Goal: Transaction & Acquisition: Purchase product/service

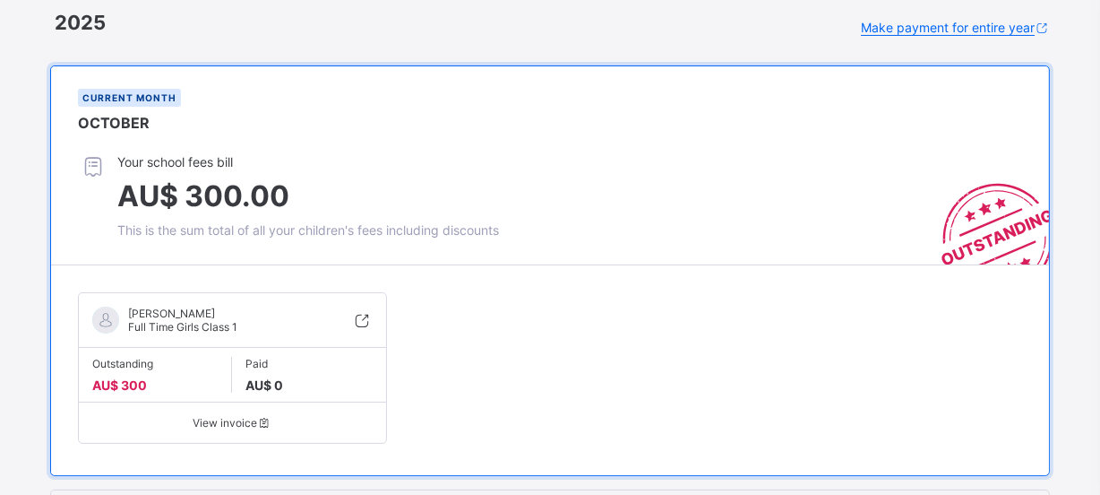
scroll to position [162, 0]
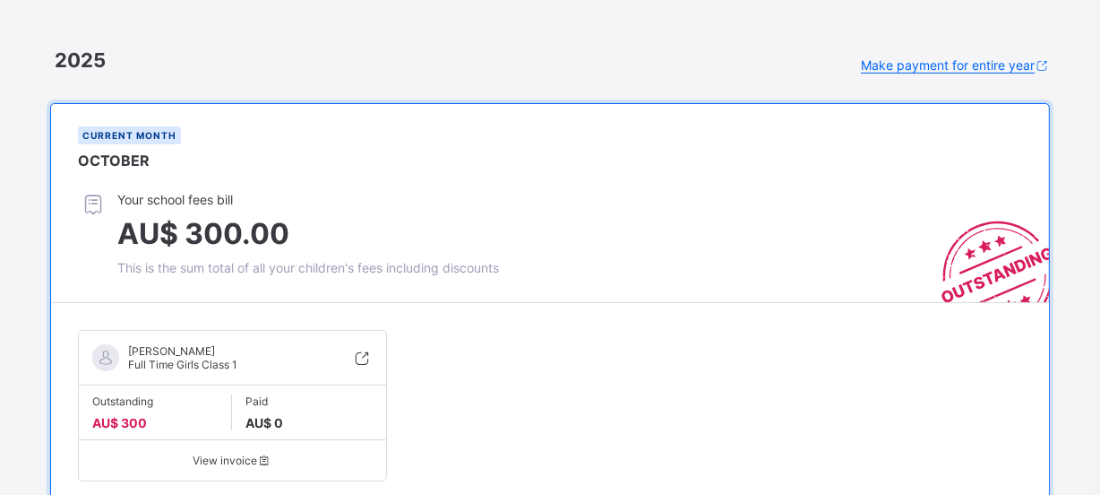
click at [370, 243] on span "AU$ 300.00" at bounding box center [308, 233] width 382 height 35
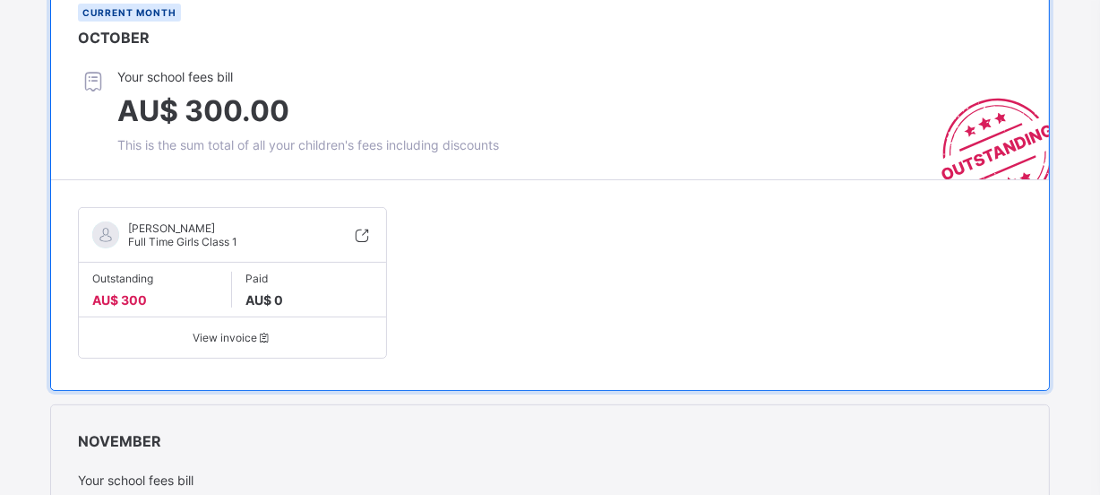
scroll to position [325, 0]
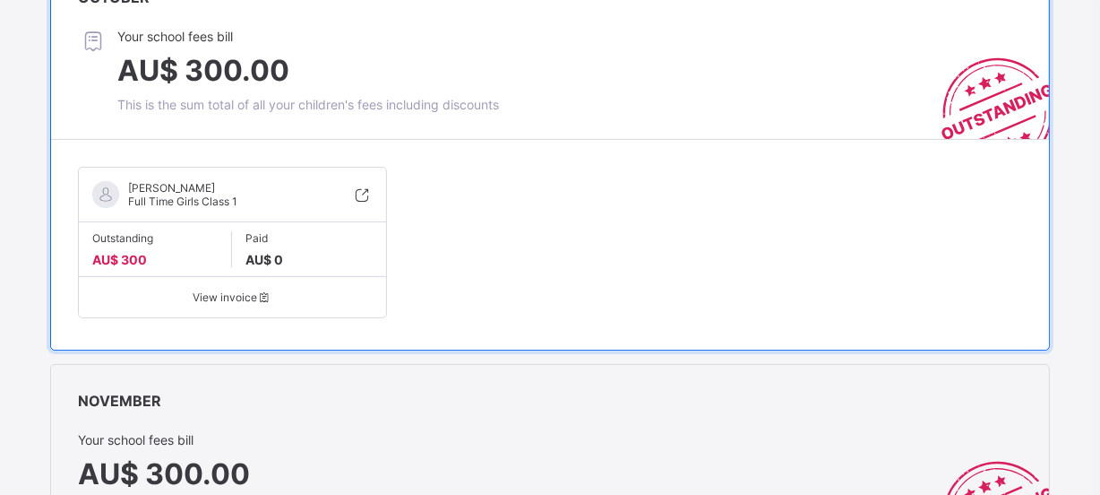
click at [306, 252] on div "Paid AU$ 0" at bounding box center [308, 249] width 153 height 36
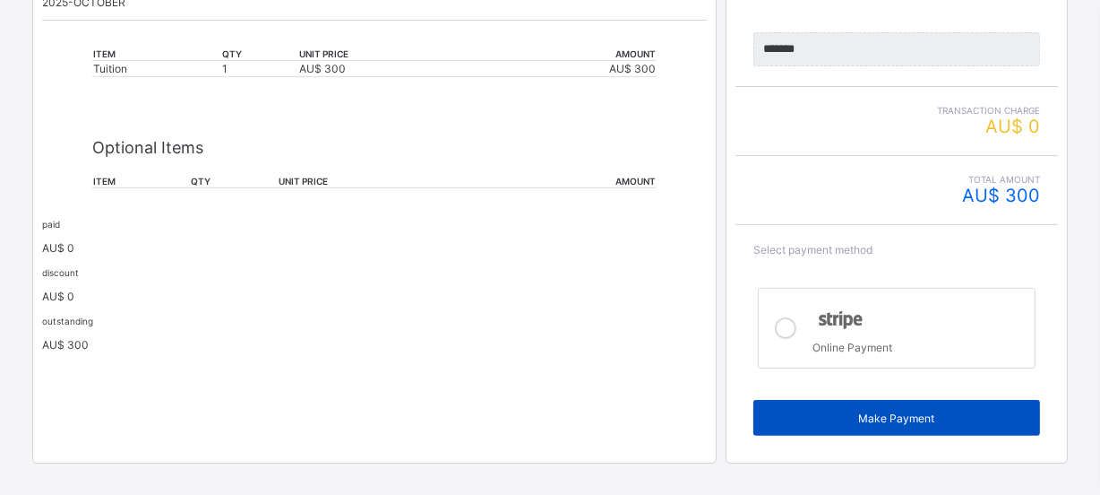
click at [902, 416] on span "Make Payment" at bounding box center [897, 417] width 260 height 13
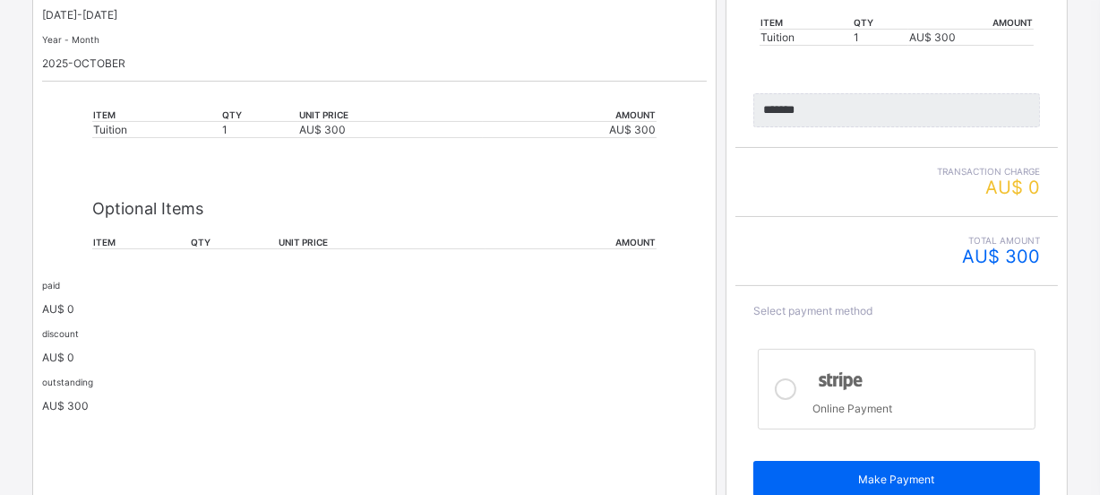
scroll to position [346, 0]
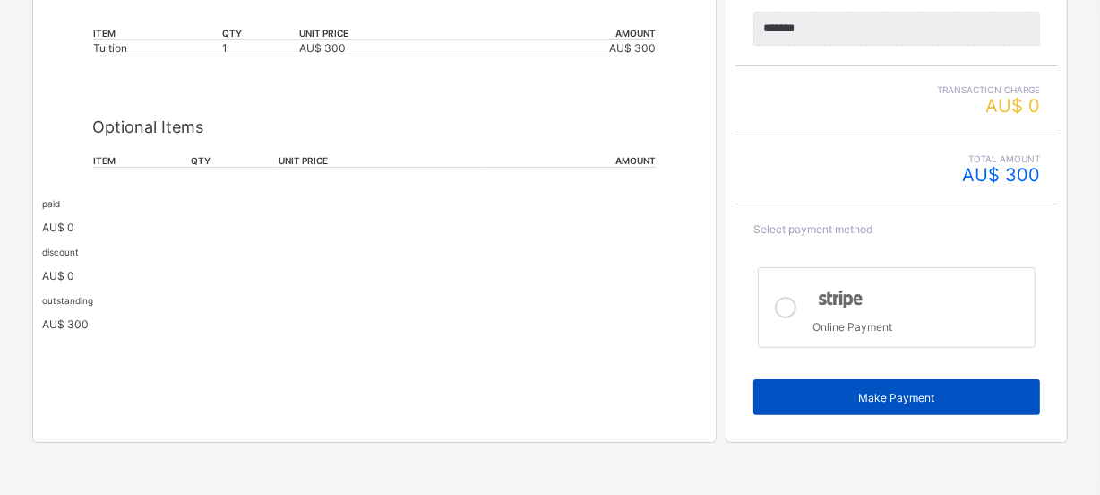
click at [897, 392] on span "Make Payment" at bounding box center [897, 397] width 260 height 13
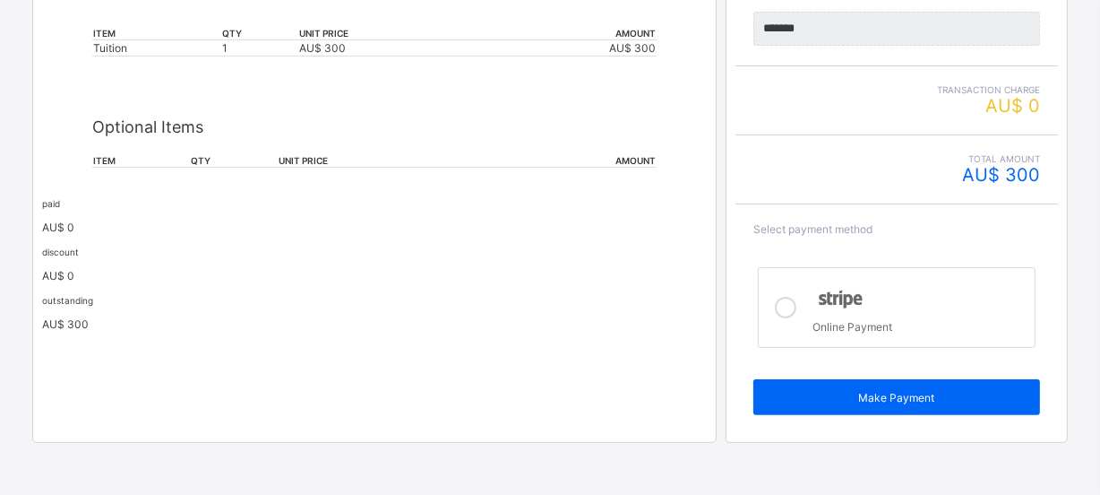
click at [796, 306] on icon at bounding box center [786, 308] width 22 height 22
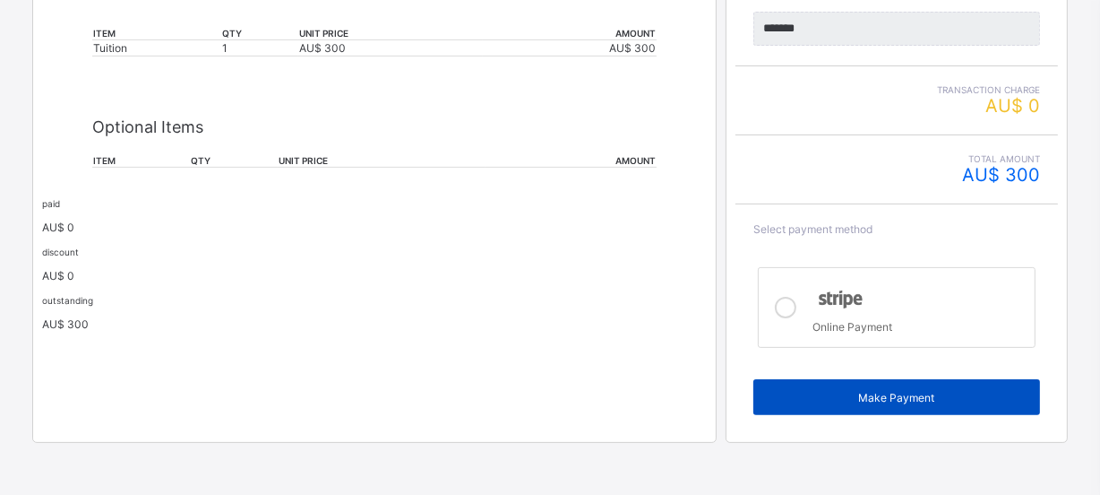
click at [918, 393] on span "Make Payment" at bounding box center [897, 397] width 260 height 13
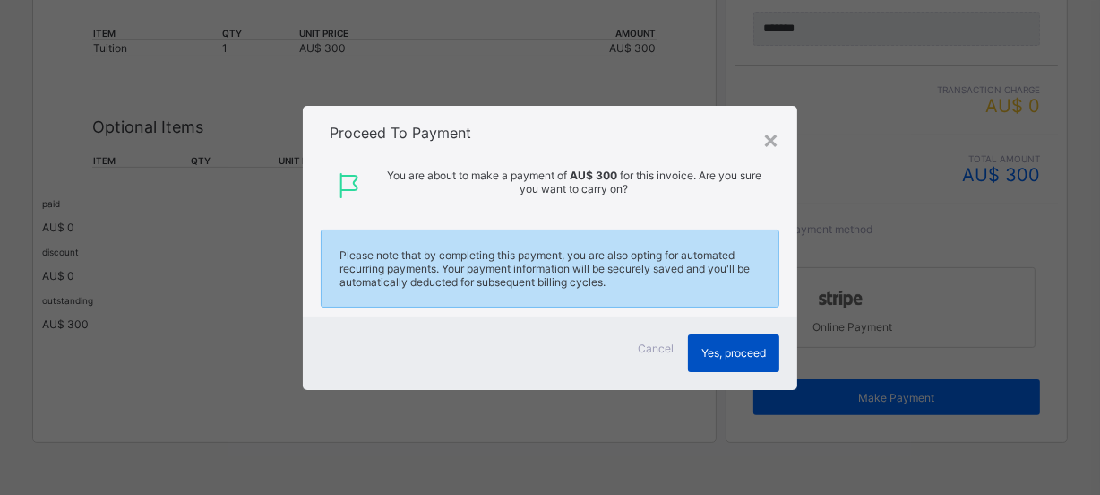
click at [740, 350] on span "Yes, proceed" at bounding box center [733, 352] width 65 height 13
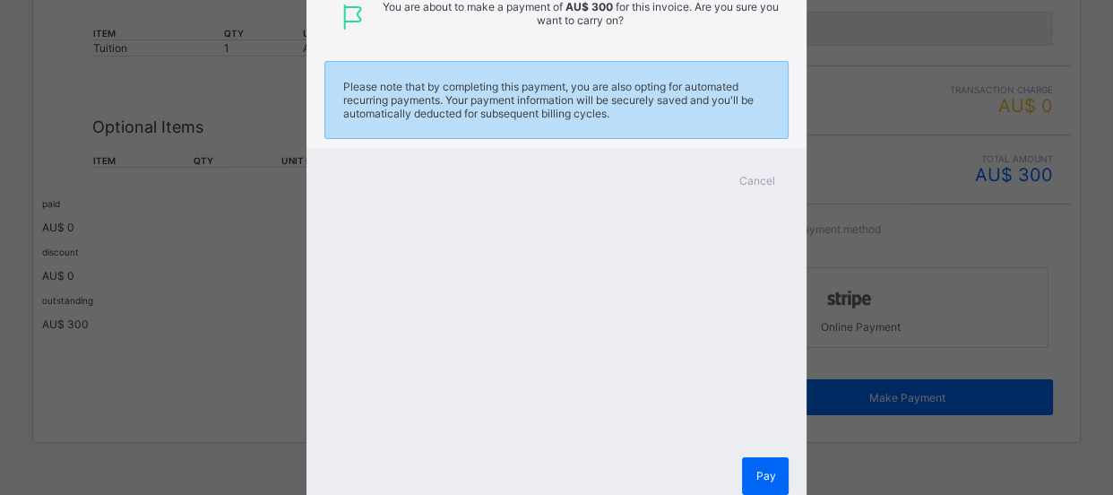
scroll to position [162, 0]
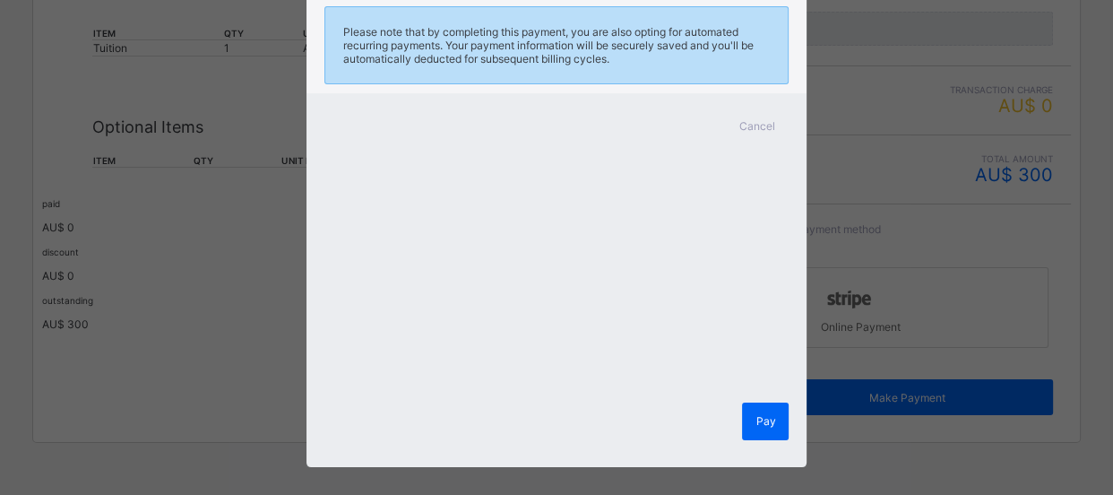
click at [866, 136] on div "× Proceed To Payment You are about to make a payment of AU$ 300 for this invoic…" at bounding box center [556, 247] width 1113 height 495
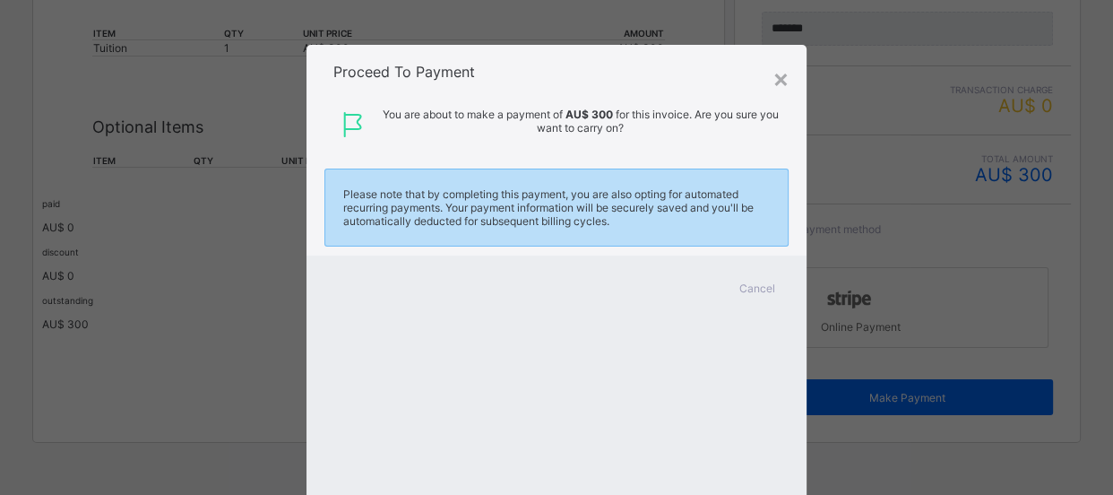
scroll to position [81, 0]
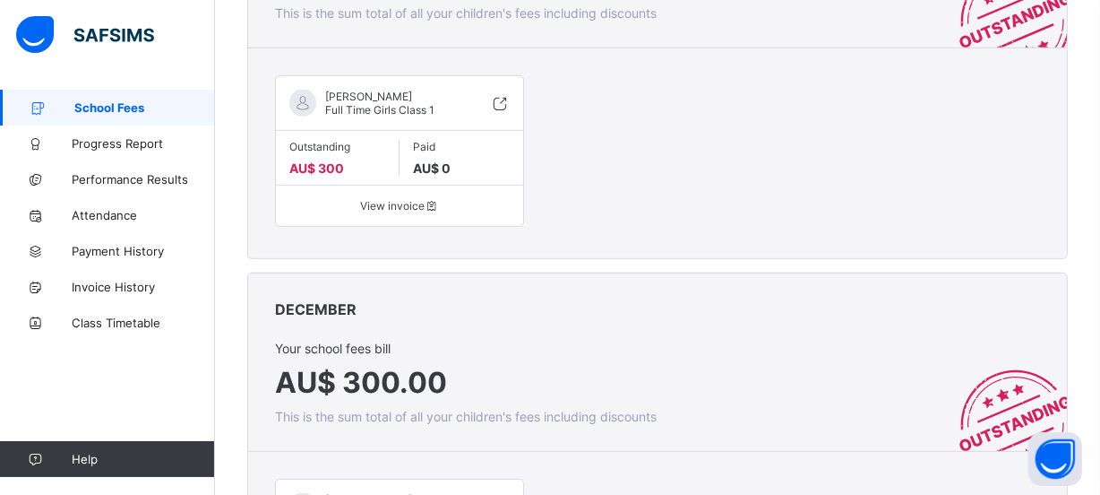
scroll to position [814, 0]
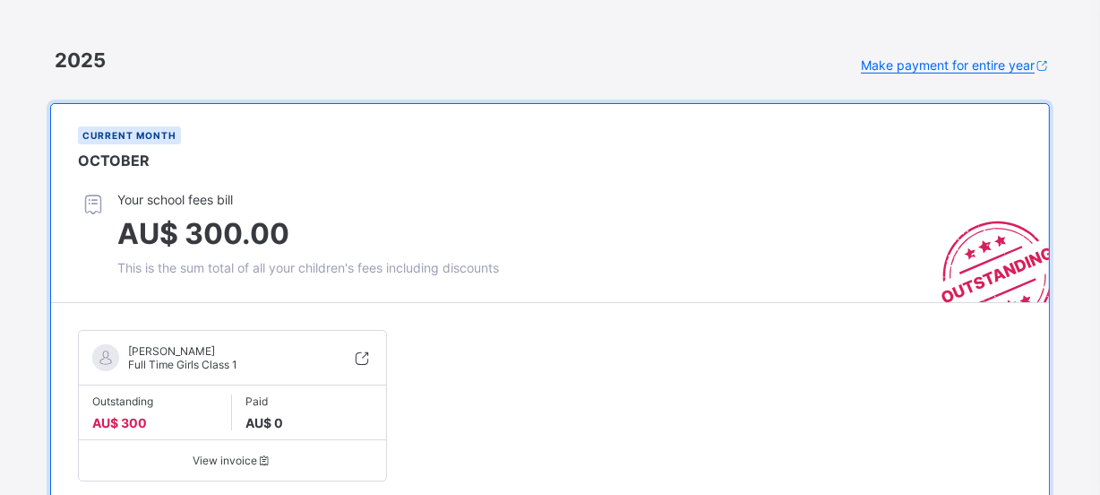
scroll to position [244, 0]
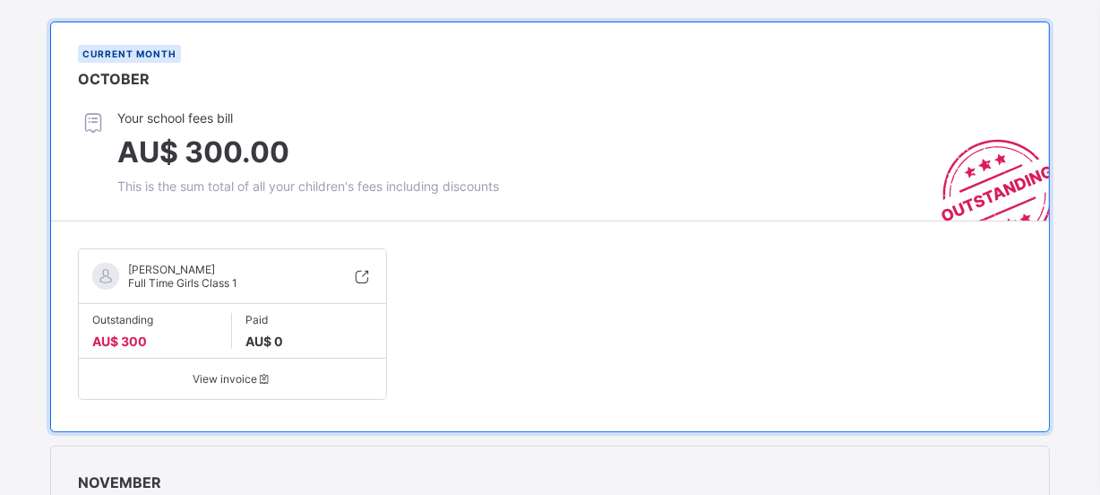
click at [152, 328] on span at bounding box center [154, 329] width 125 height 7
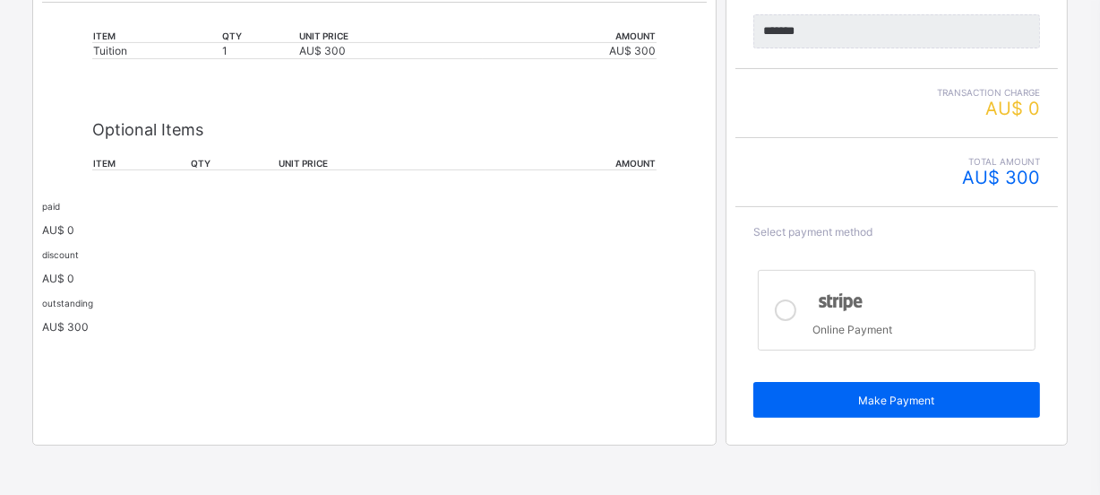
scroll to position [346, 0]
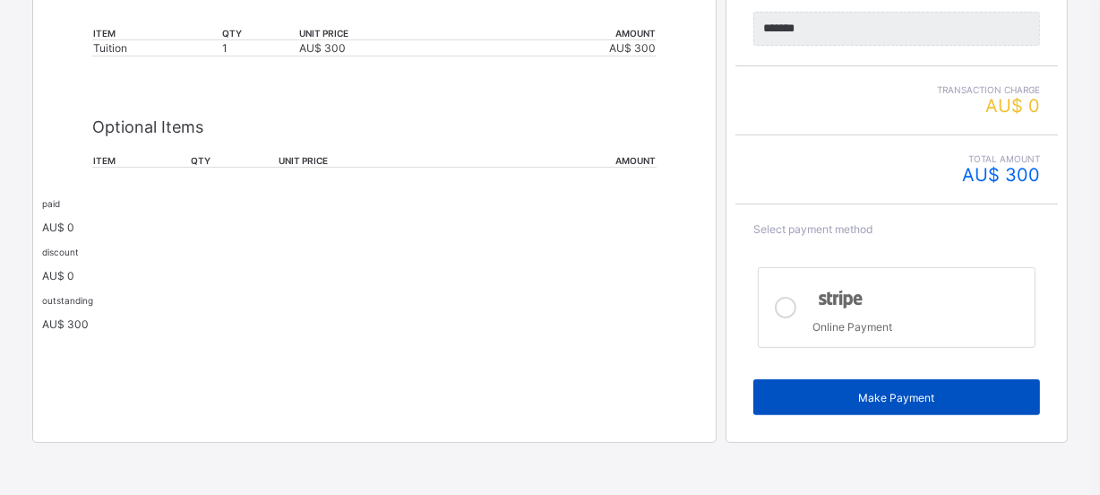
click at [909, 393] on span "Make Payment" at bounding box center [897, 397] width 260 height 13
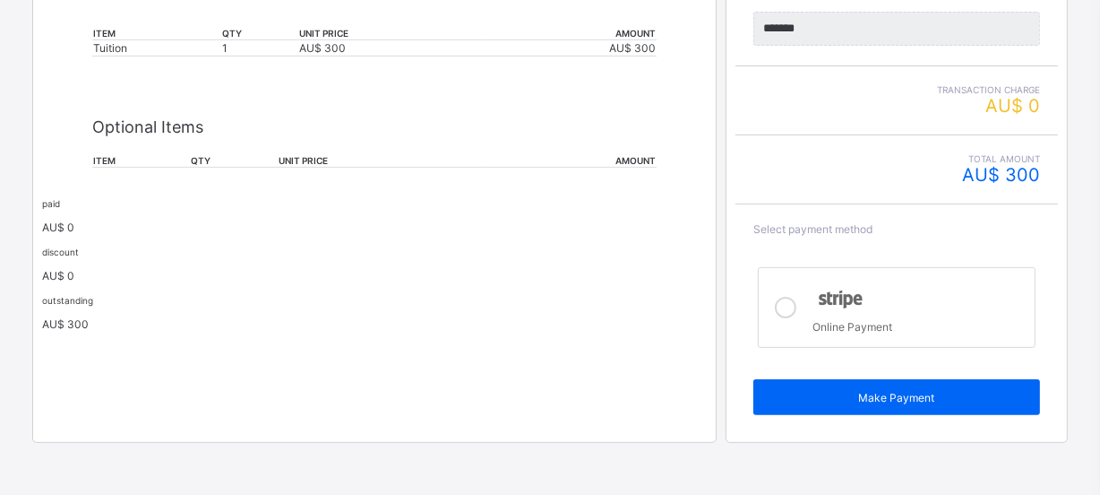
click at [796, 305] on icon at bounding box center [786, 308] width 22 height 22
click at [896, 395] on span "Make Payment" at bounding box center [897, 397] width 260 height 13
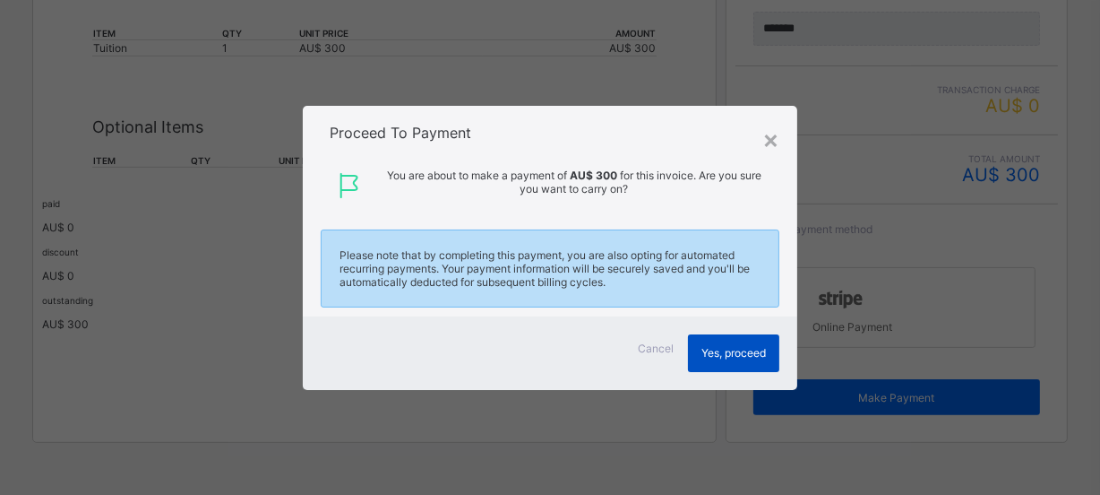
click at [727, 349] on span "Yes, proceed" at bounding box center [733, 352] width 65 height 13
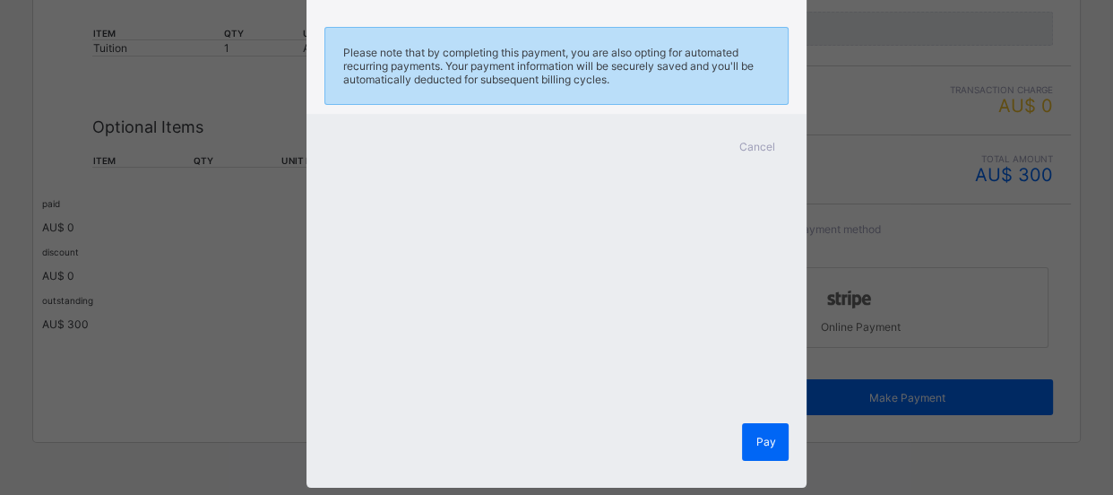
scroll to position [176, 0]
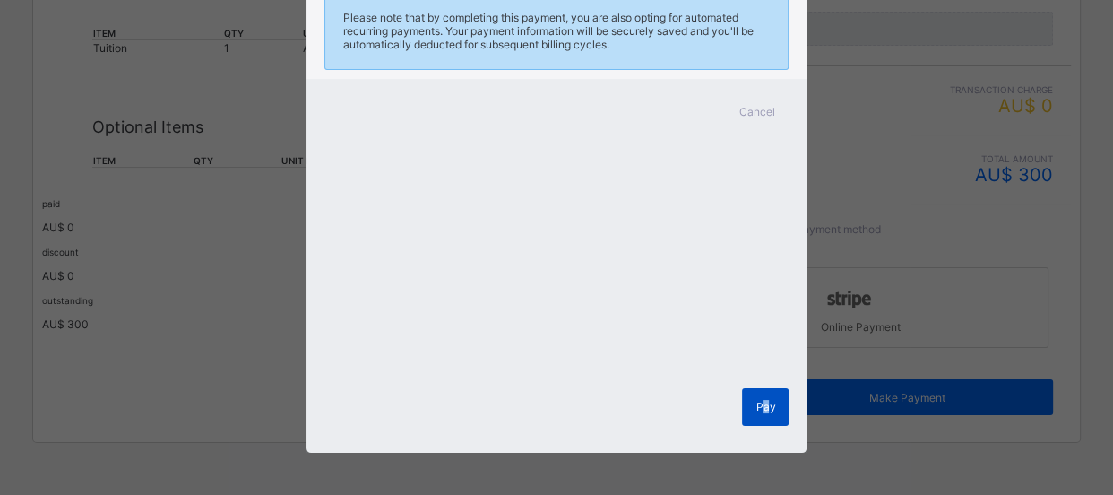
click at [762, 401] on span "Pay" at bounding box center [765, 406] width 20 height 13
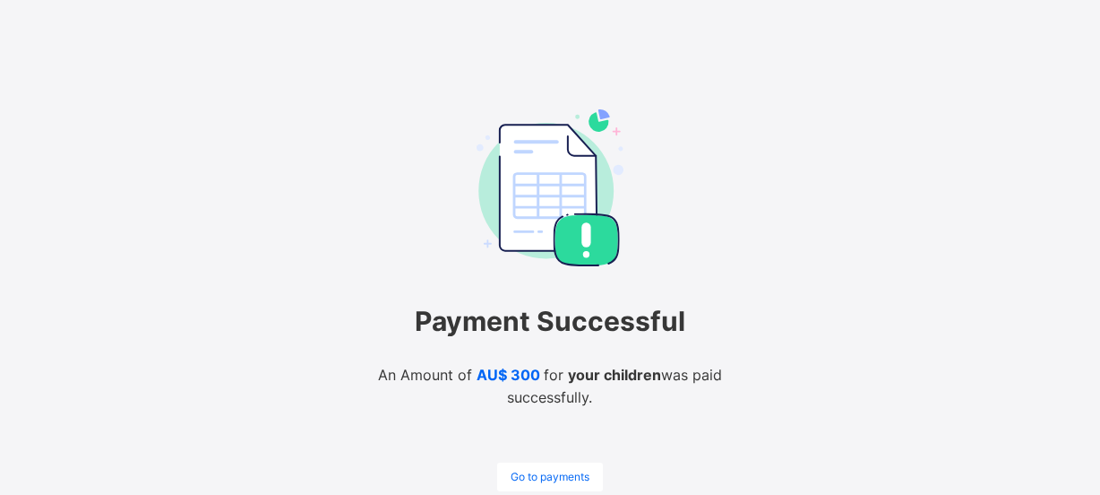
scroll to position [108, 0]
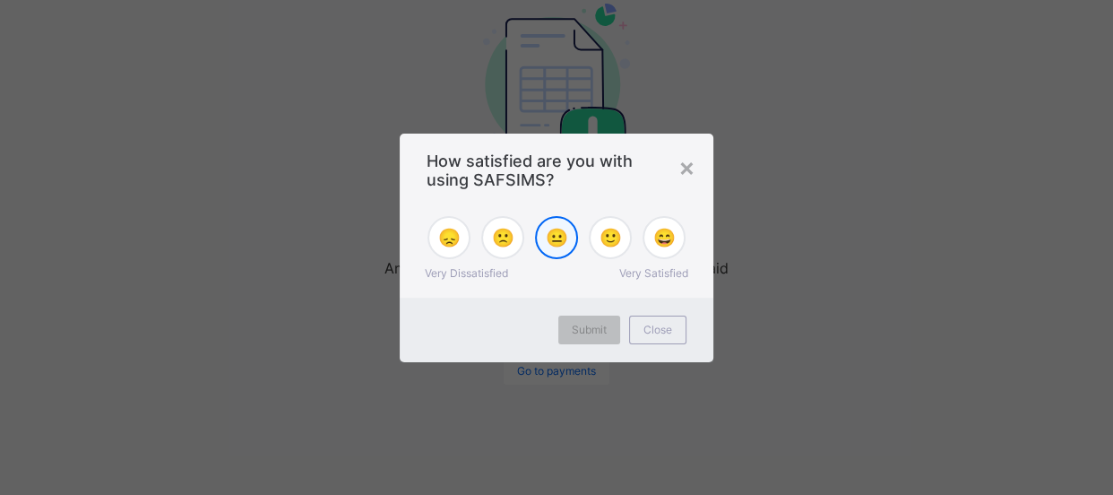
click at [552, 242] on span "😐" at bounding box center [557, 238] width 22 height 22
click at [580, 323] on span "Submit" at bounding box center [589, 329] width 35 height 13
